Goal: Task Accomplishment & Management: Use online tool/utility

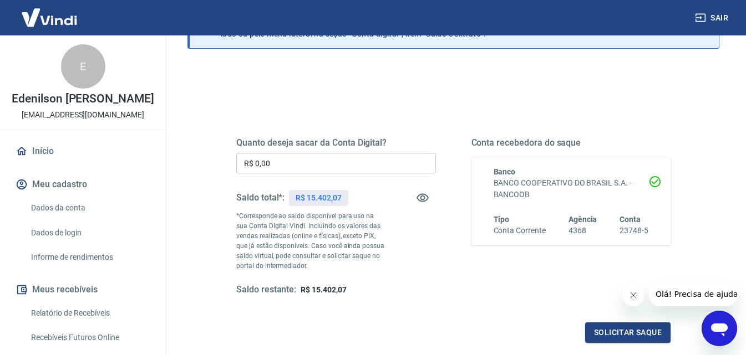
scroll to position [111, 0]
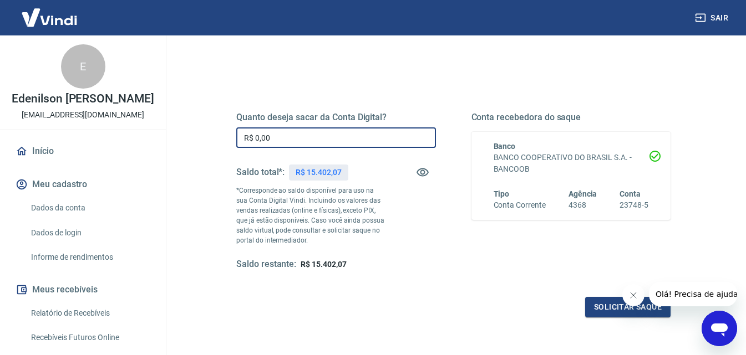
click at [319, 138] on input "R$ 0,00" at bounding box center [336, 138] width 200 height 21
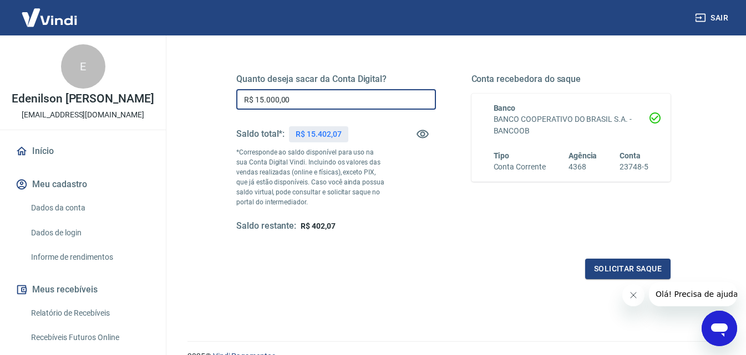
scroll to position [203, 0]
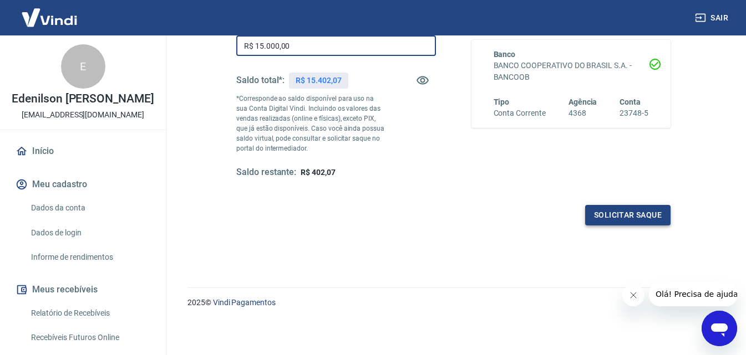
type input "R$ 15.000,00"
click at [609, 212] on button "Solicitar saque" at bounding box center [627, 215] width 85 height 21
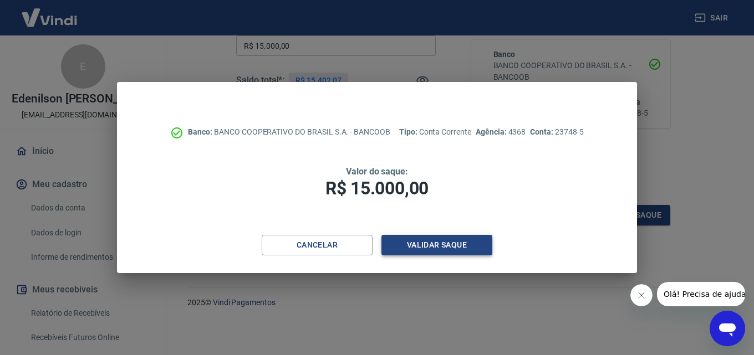
click at [451, 247] on button "Validar saque" at bounding box center [437, 245] width 111 height 21
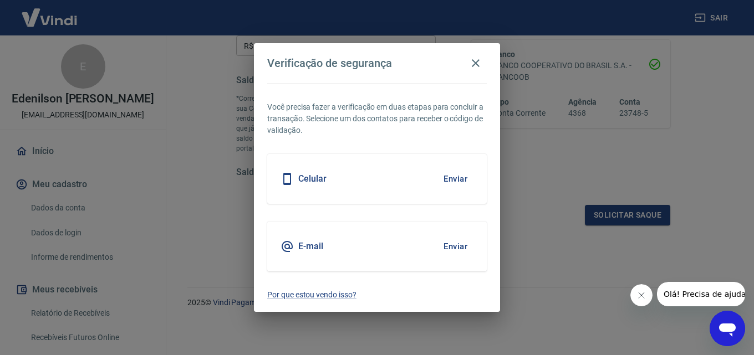
click at [455, 176] on button "Enviar" at bounding box center [456, 178] width 36 height 23
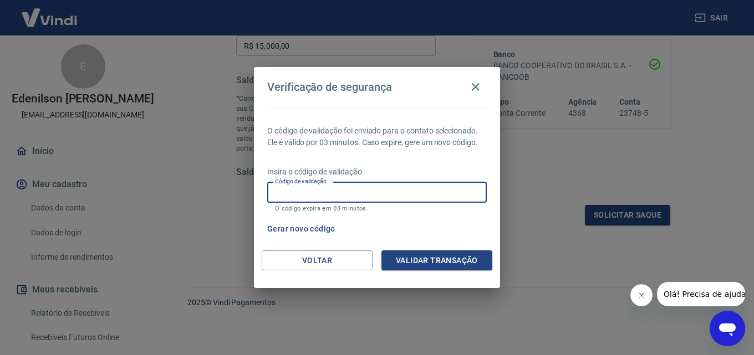
click at [319, 189] on div "Código de validação Código de validação O código expira em 03 minutos." at bounding box center [377, 197] width 220 height 30
type input "437371"
click at [419, 258] on button "Validar transação" at bounding box center [437, 261] width 111 height 21
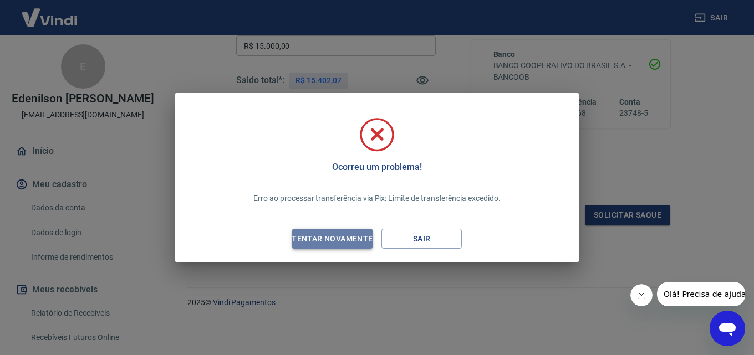
click at [350, 242] on div "Tentar novamente" at bounding box center [332, 239] width 108 height 14
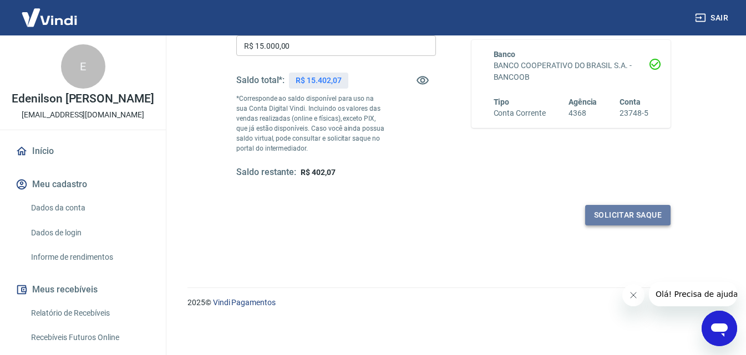
click at [623, 215] on button "Solicitar saque" at bounding box center [627, 215] width 85 height 21
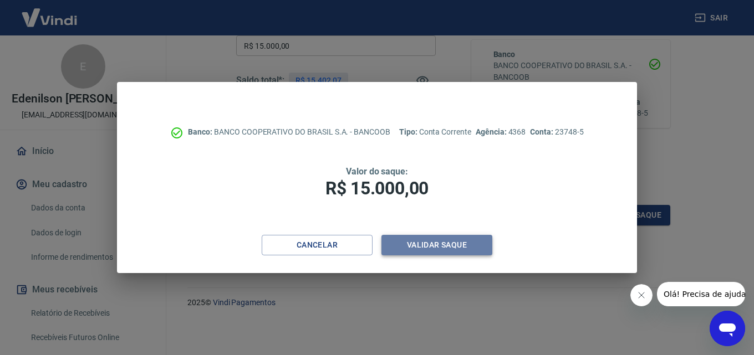
click at [425, 249] on button "Validar saque" at bounding box center [437, 245] width 111 height 21
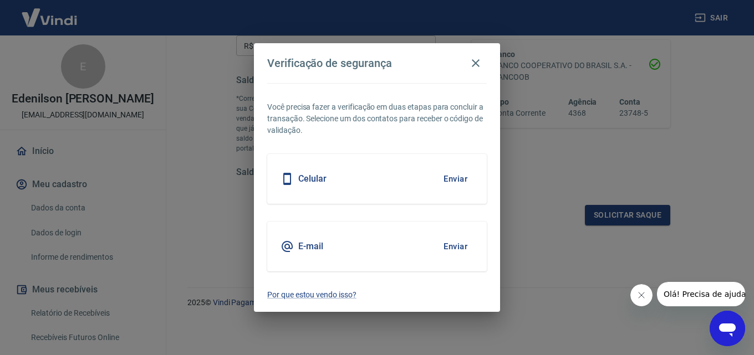
click at [451, 180] on button "Enviar" at bounding box center [456, 178] width 36 height 23
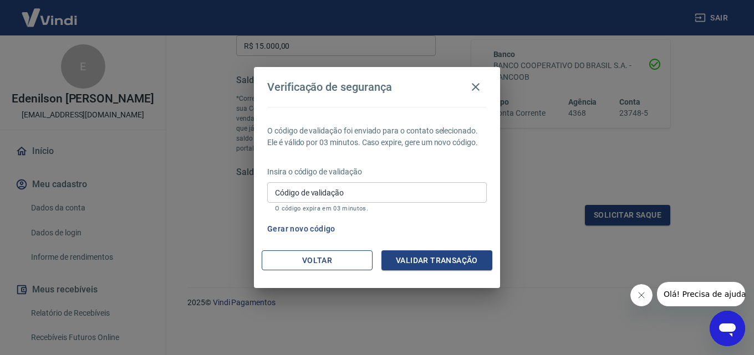
click at [335, 265] on button "Voltar" at bounding box center [317, 261] width 111 height 21
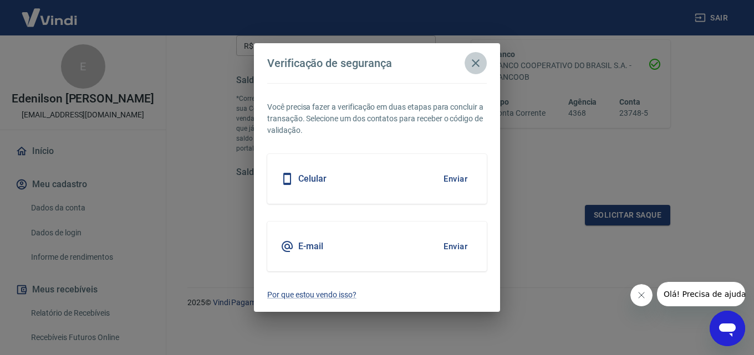
click at [472, 62] on icon "button" at bounding box center [475, 63] width 13 height 13
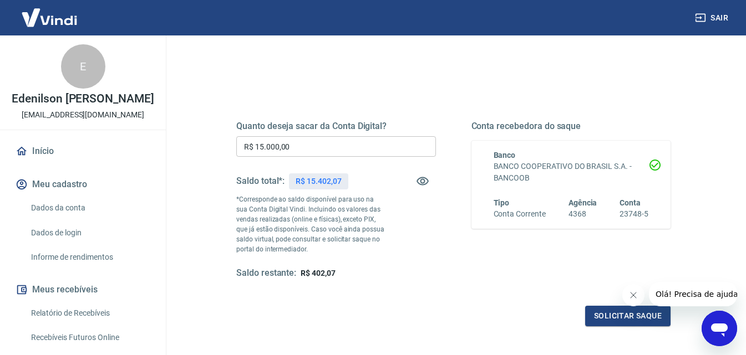
scroll to position [92, 0]
